Goal: Task Accomplishment & Management: Manage account settings

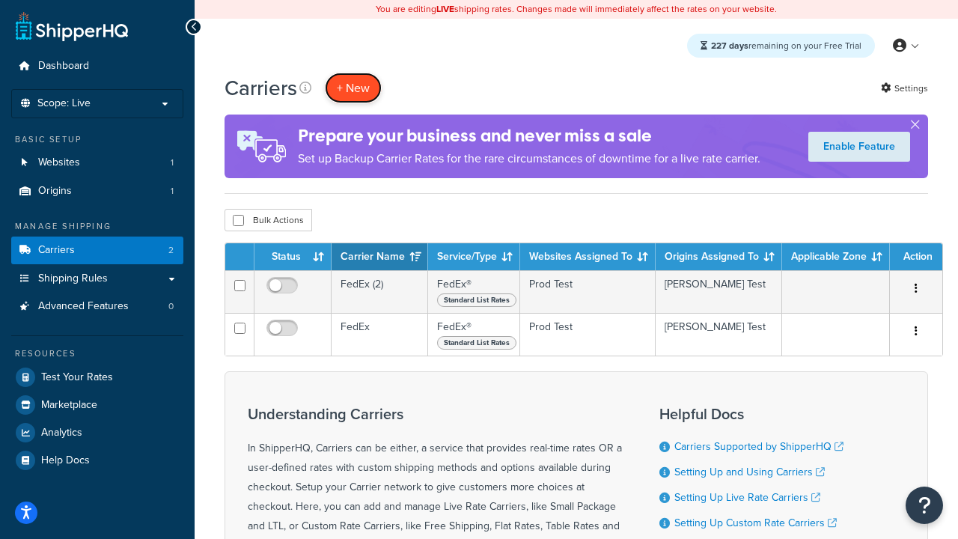
click at [353, 88] on button "+ New" at bounding box center [353, 88] width 57 height 31
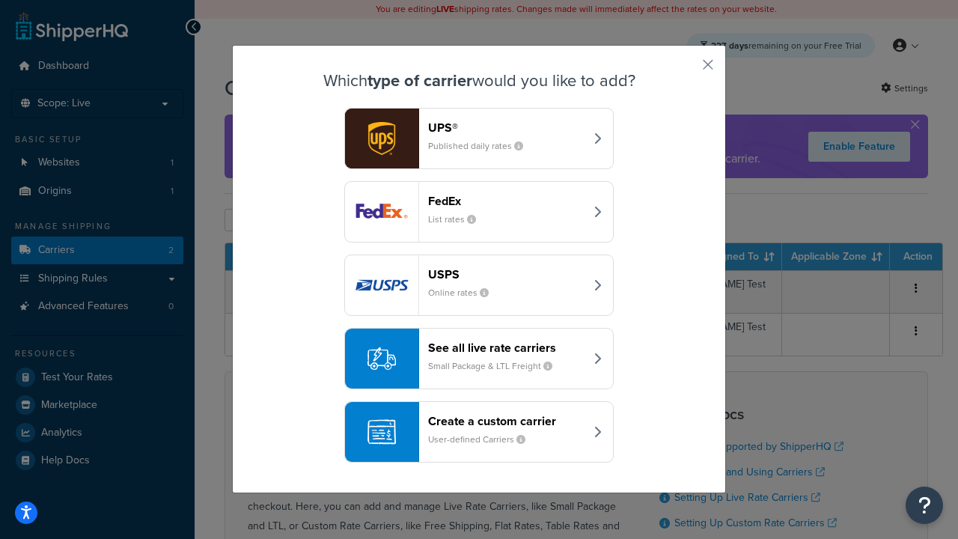
click at [479, 212] on div "FedEx List rates" at bounding box center [506, 212] width 156 height 36
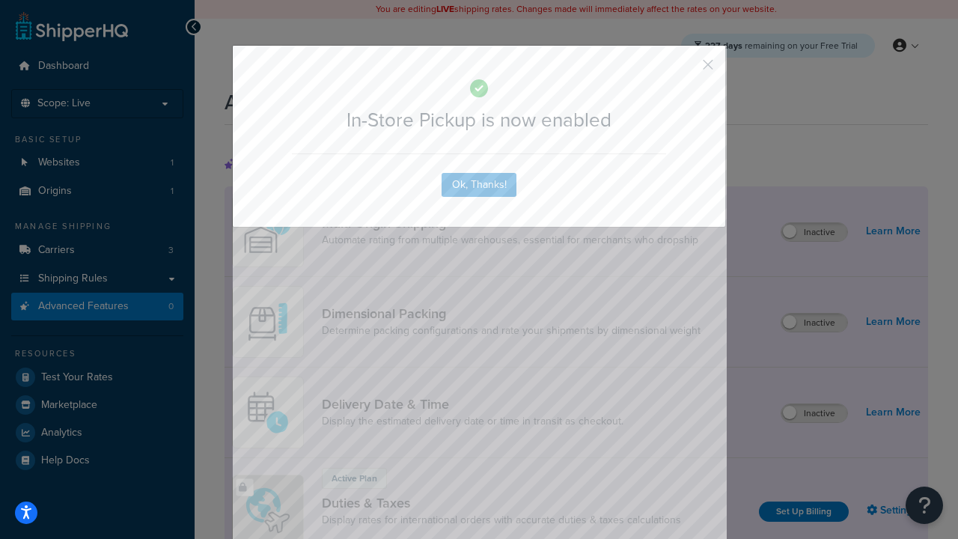
scroll to position [485, 0]
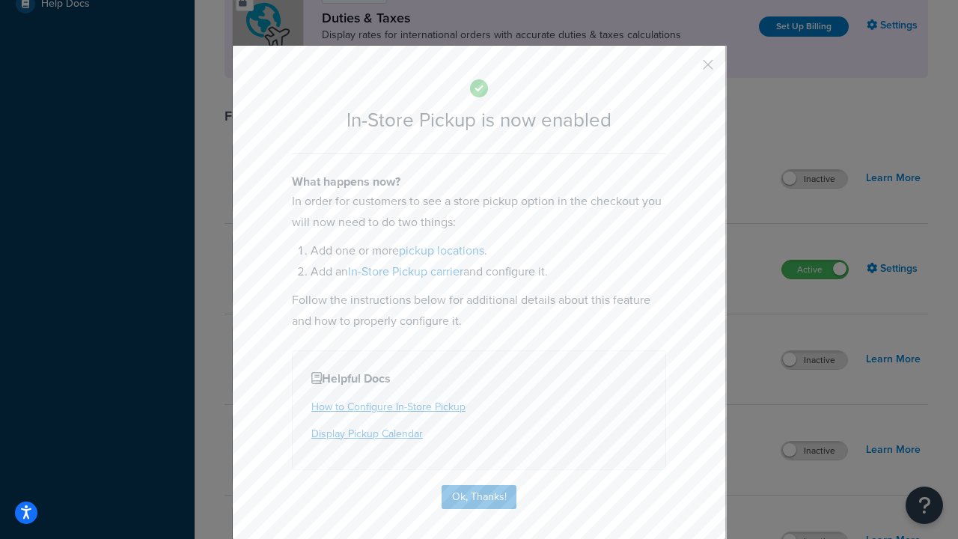
click at [686, 68] on button "button" at bounding box center [686, 70] width 4 height 4
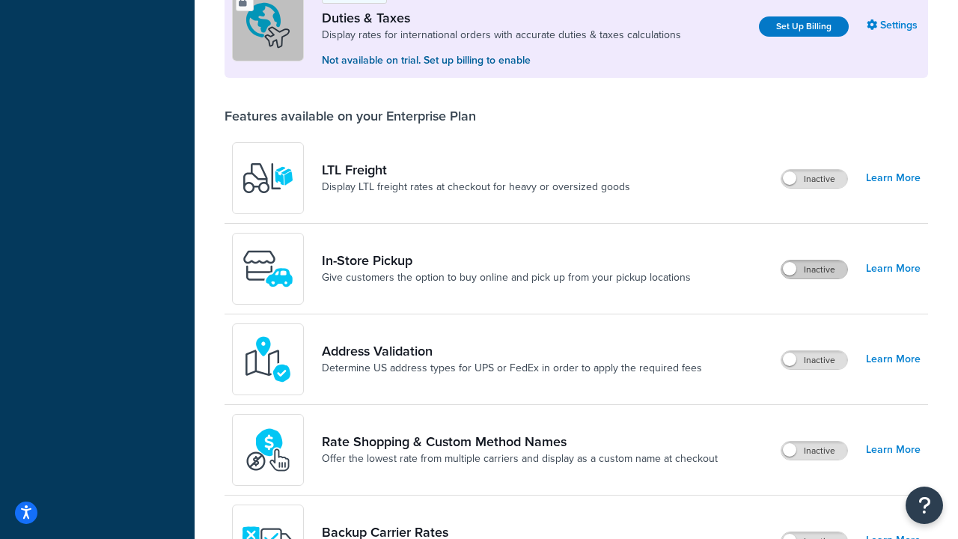
scroll to position [457, 0]
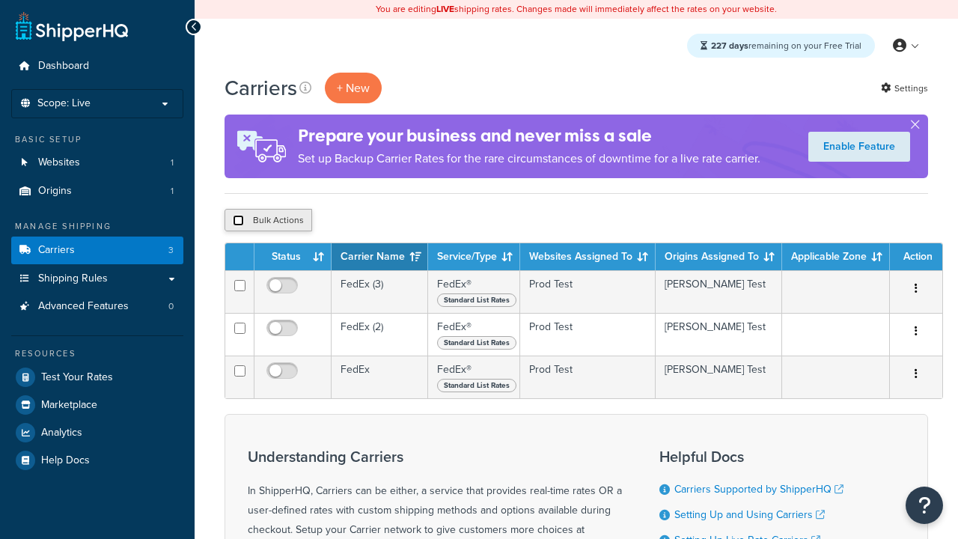
click at [238, 221] on input "checkbox" at bounding box center [238, 220] width 11 height 11
checkbox input "true"
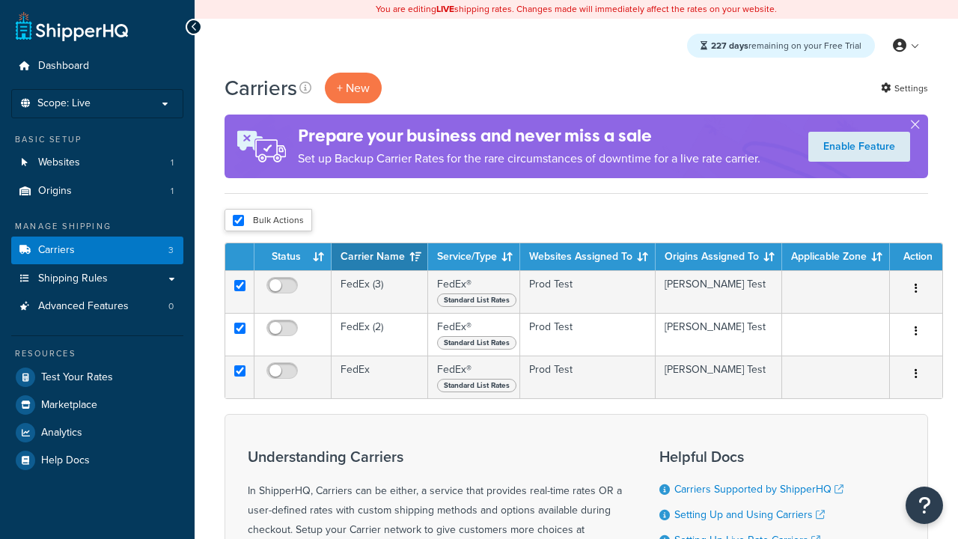
click at [0, 0] on button "Delete" at bounding box center [0, 0] width 0 height 0
